Goal: Ask a question

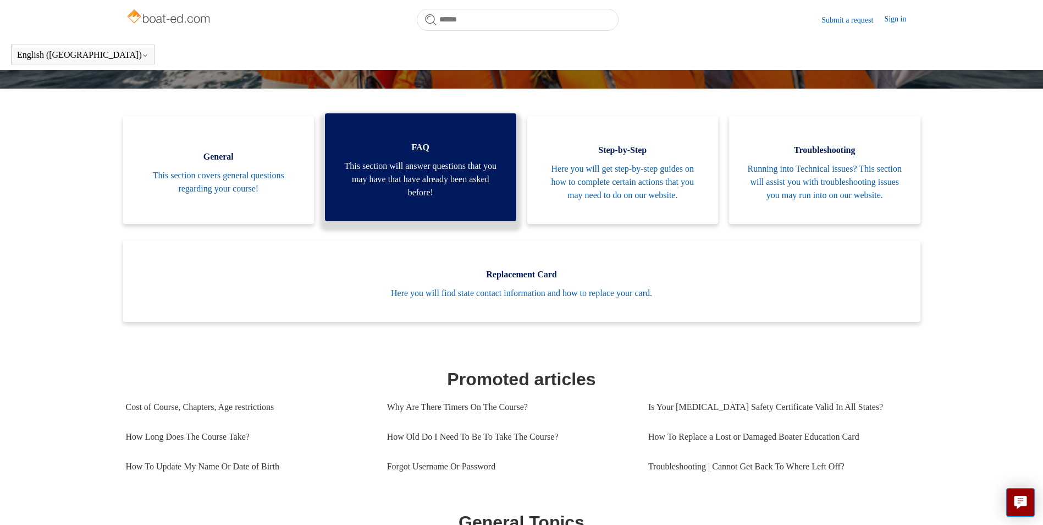
scroll to position [149, 0]
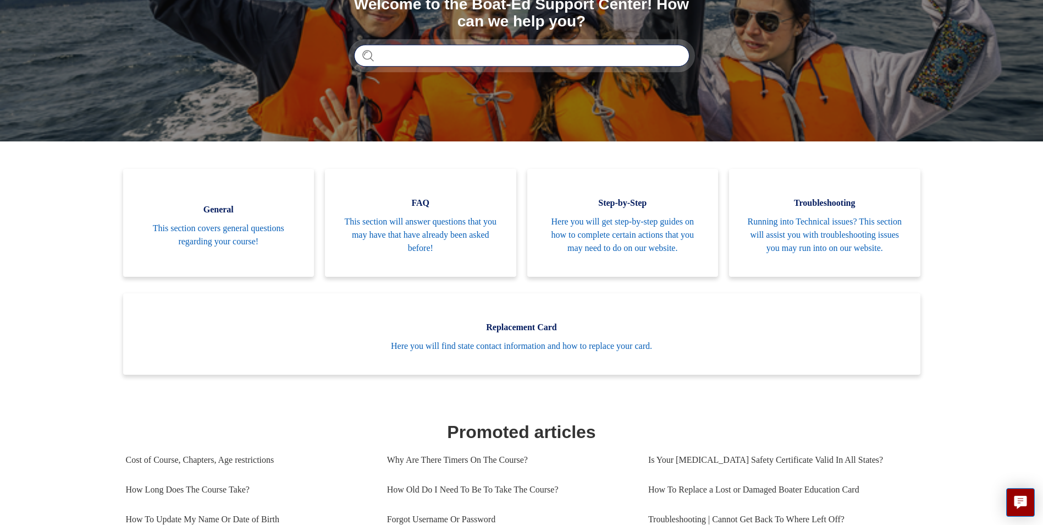
click at [539, 55] on input "Search" at bounding box center [522, 56] width 336 height 22
type input "******"
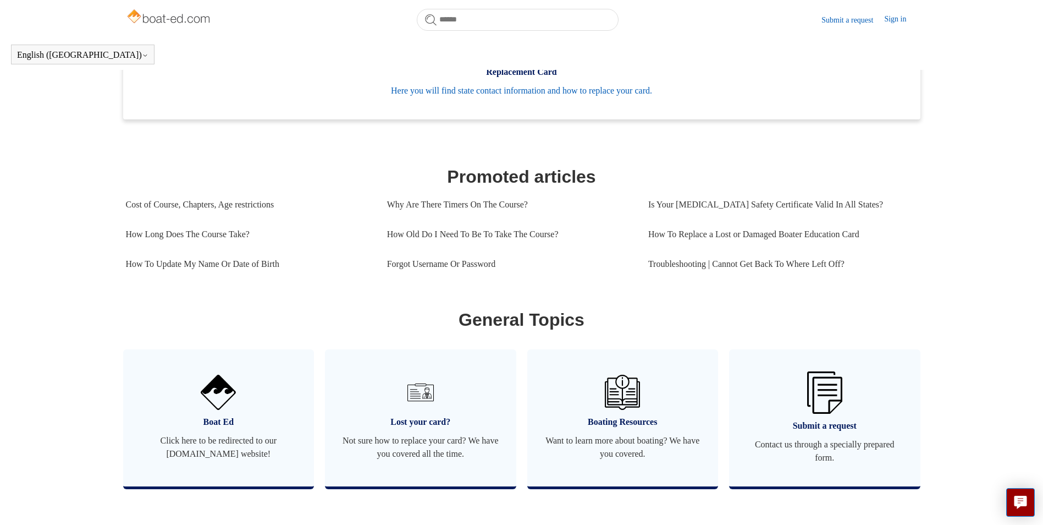
scroll to position [354, 0]
